Goal: Check status

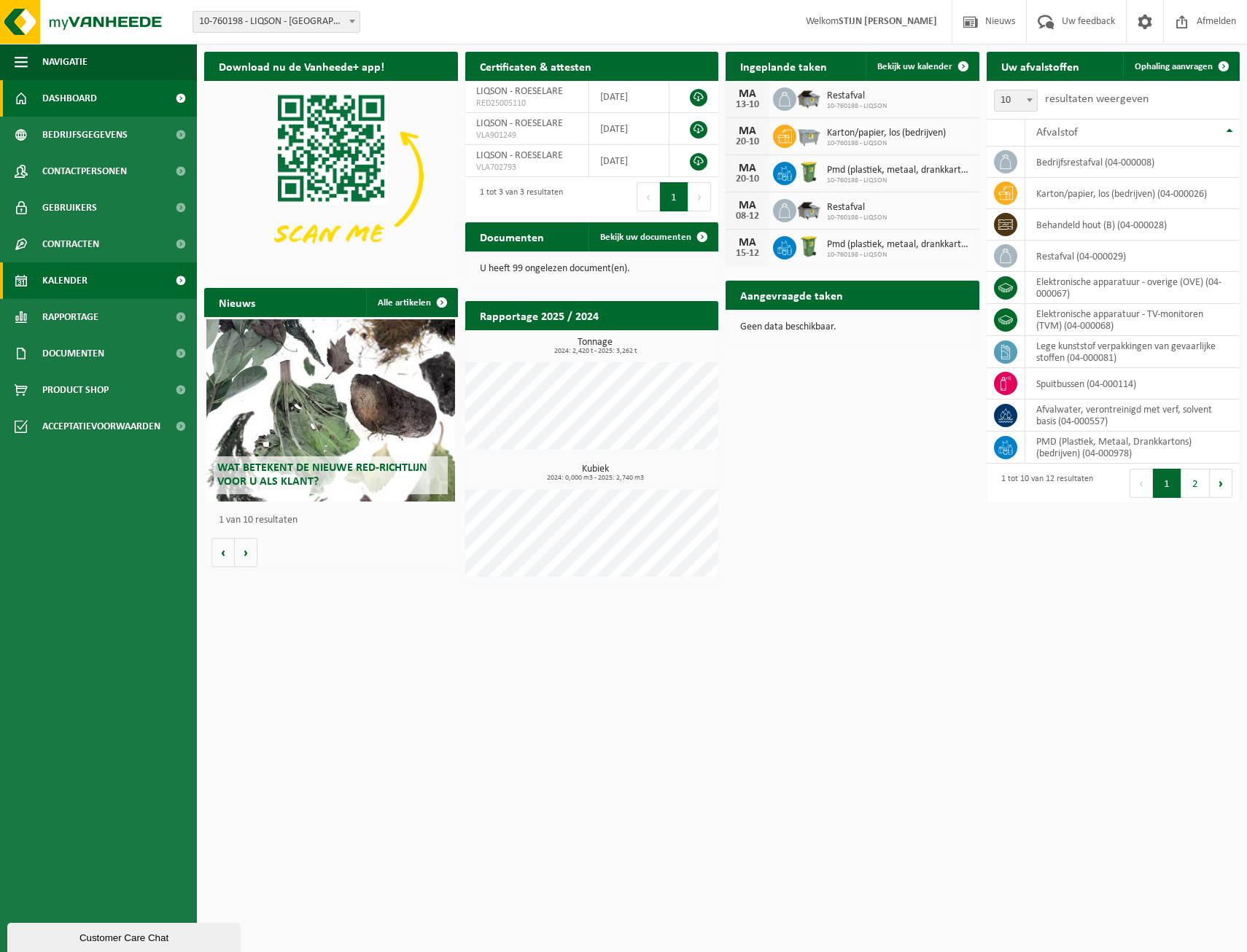
click at [87, 290] on span "Kalender" at bounding box center [65, 281] width 46 height 37
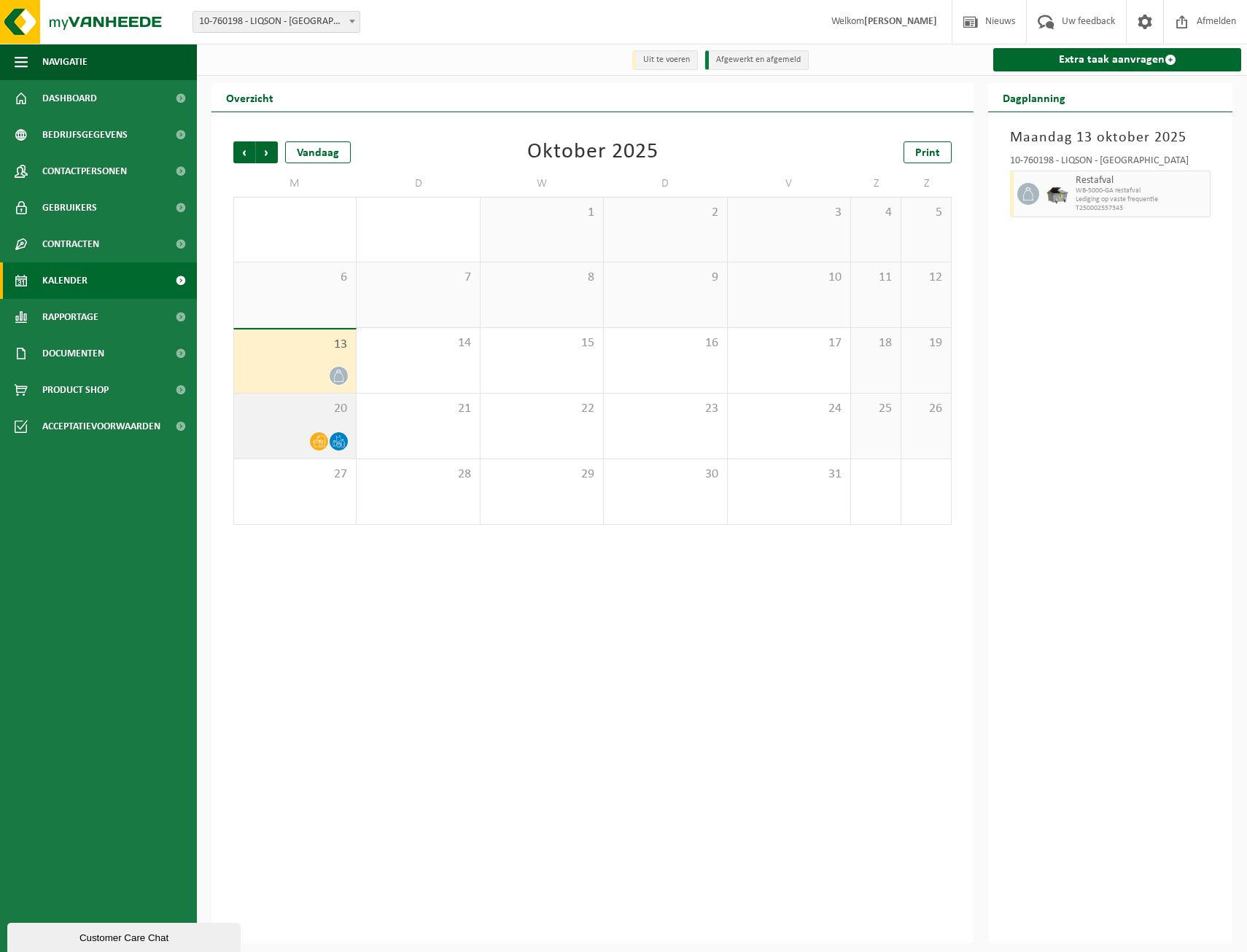
click at [300, 435] on div at bounding box center [295, 441] width 107 height 20
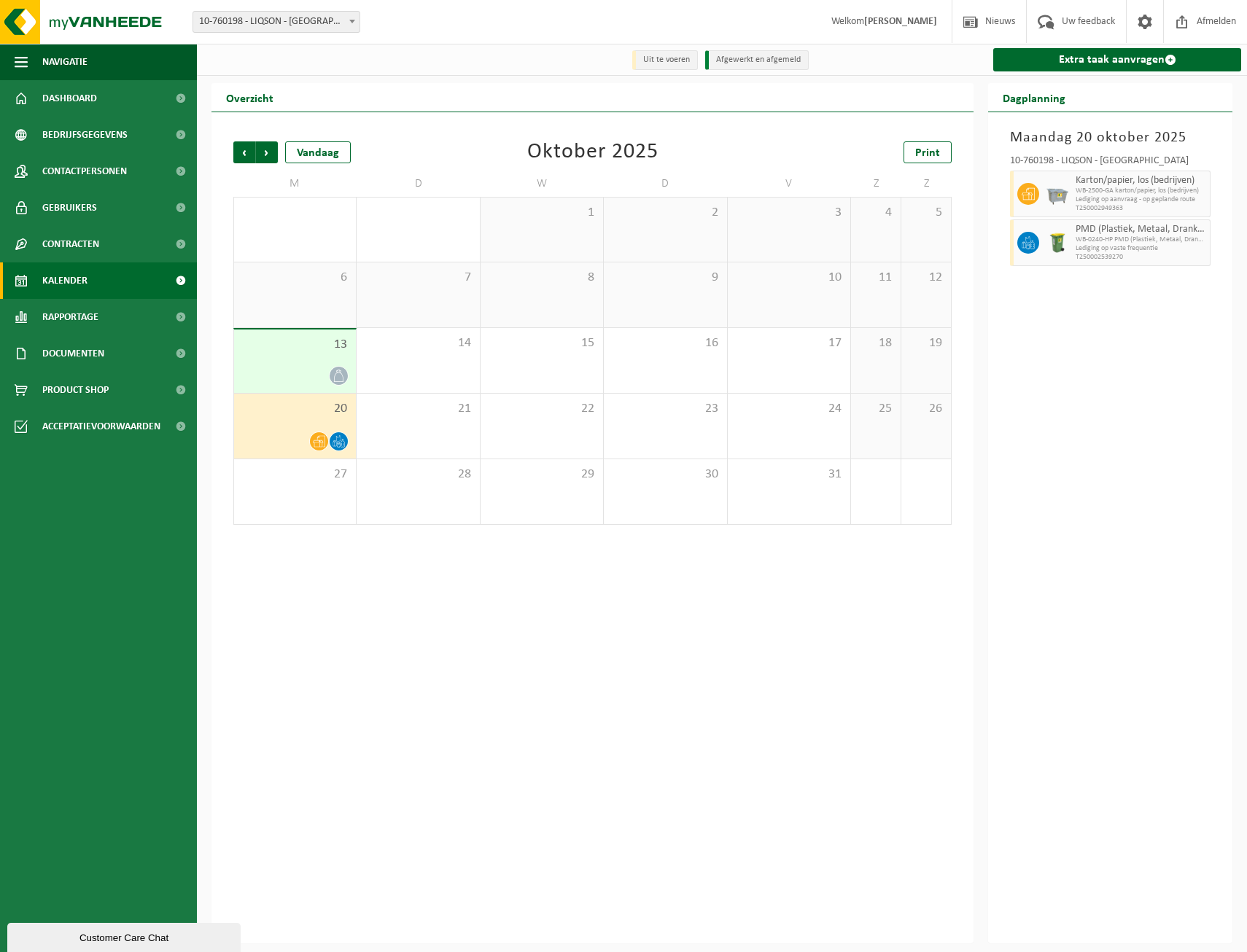
click at [327, 383] on div at bounding box center [295, 376] width 107 height 20
